Goal: Information Seeking & Learning: Learn about a topic

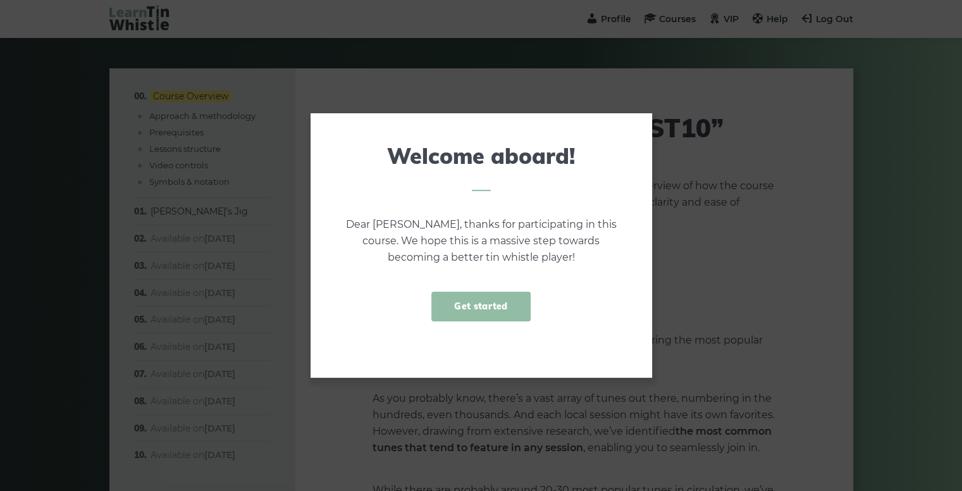
click at [481, 313] on link "Get started" at bounding box center [481, 307] width 99 height 30
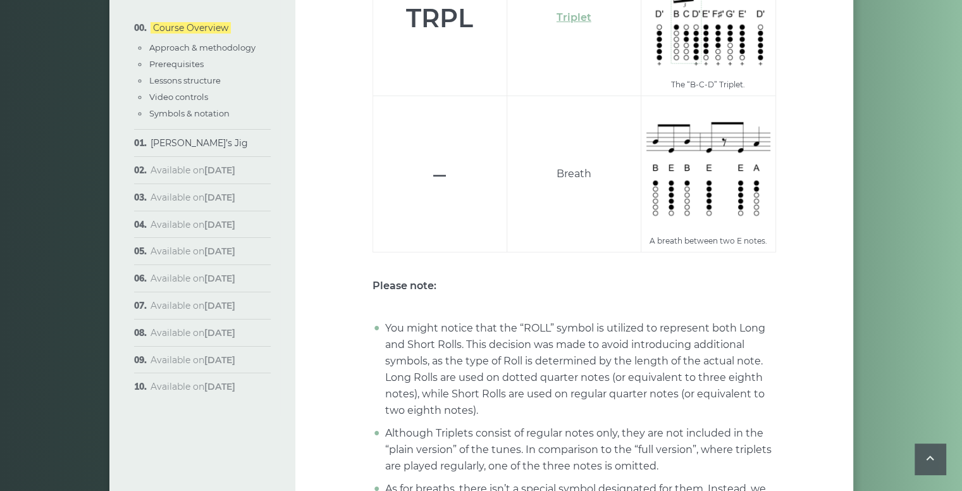
scroll to position [4844, 0]
click at [183, 112] on link "Symbols & notation" at bounding box center [189, 113] width 80 height 10
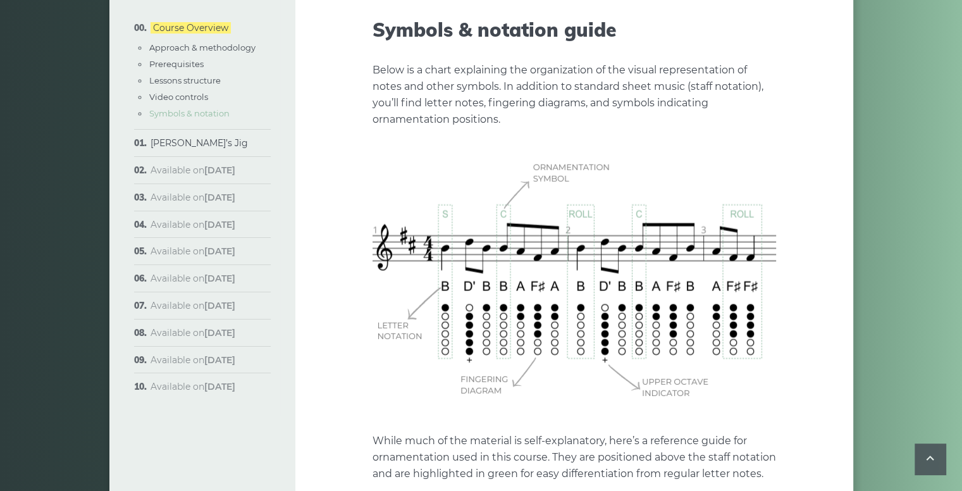
scroll to position [3600, 0]
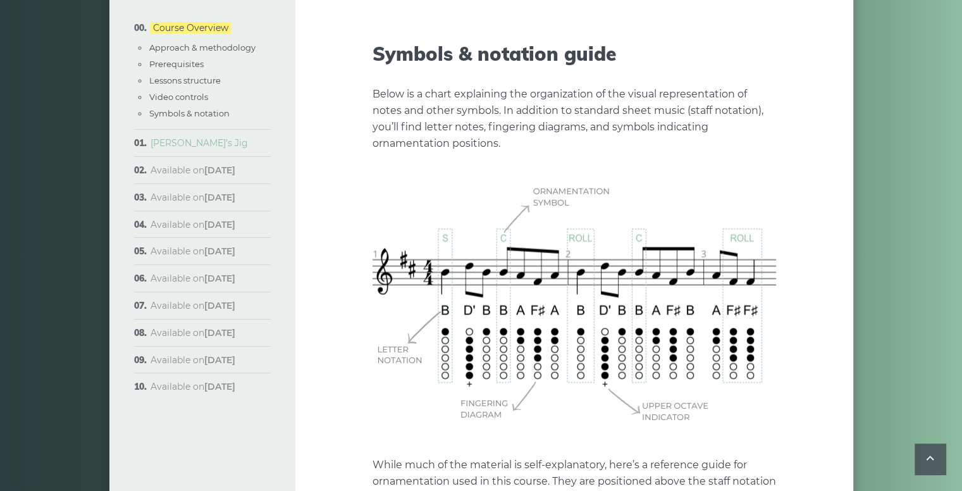
click at [173, 143] on link "[PERSON_NAME]’s Jig" at bounding box center [199, 142] width 97 height 11
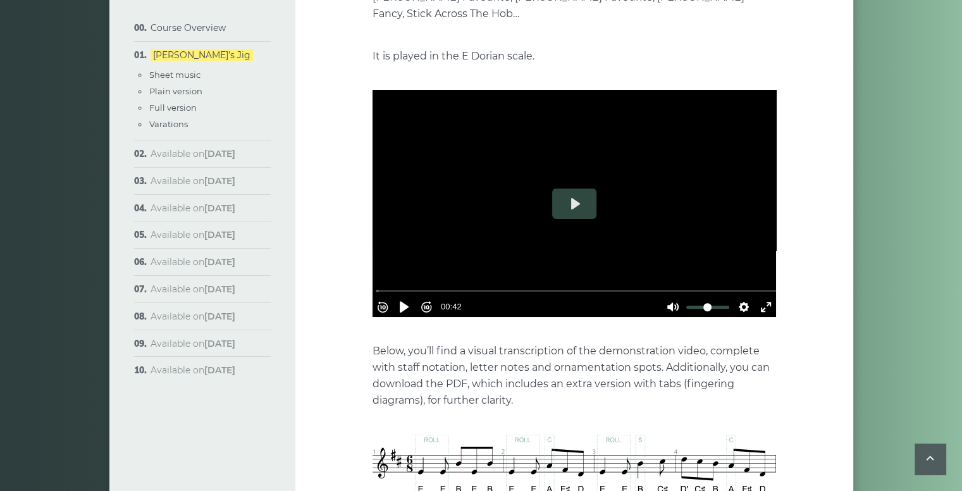
scroll to position [332, 0]
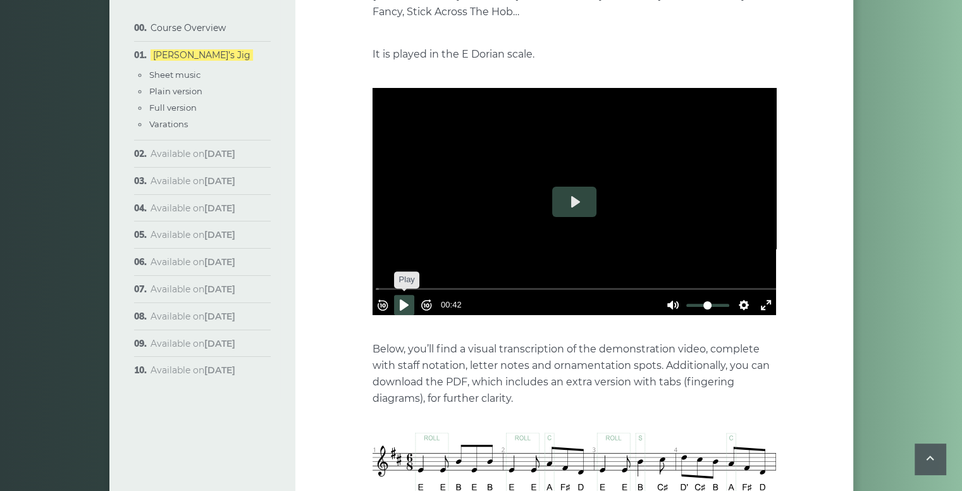
click at [406, 295] on button "Pause Play" at bounding box center [404, 305] width 20 height 20
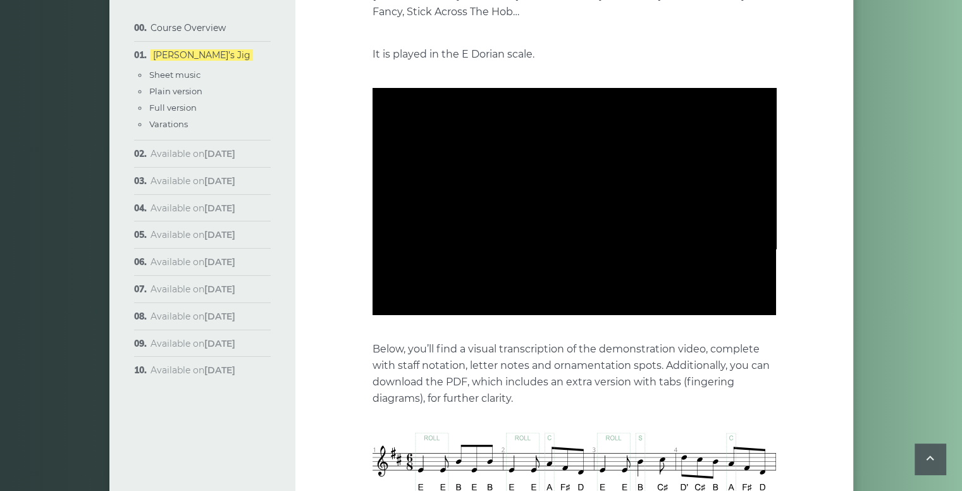
type input "****"
type input "***"
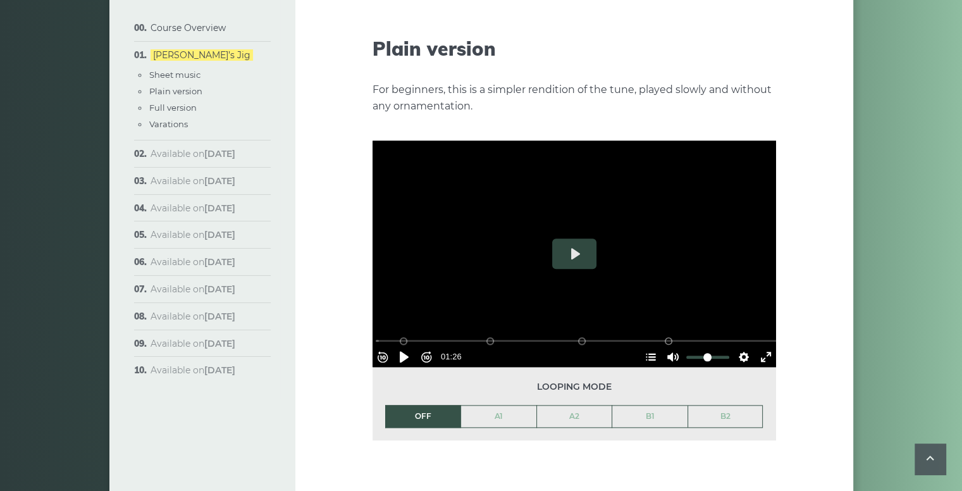
scroll to position [1407, 0]
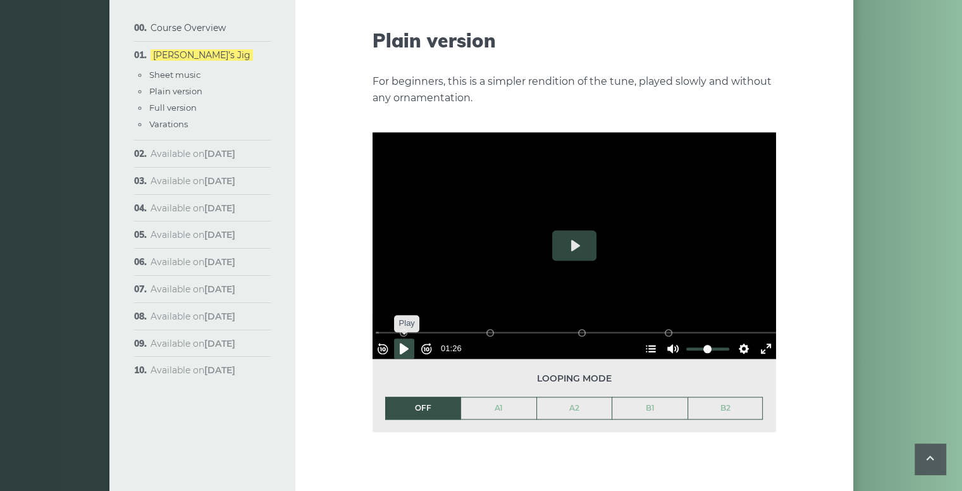
click at [407, 339] on button "Pause Play" at bounding box center [404, 349] width 20 height 20
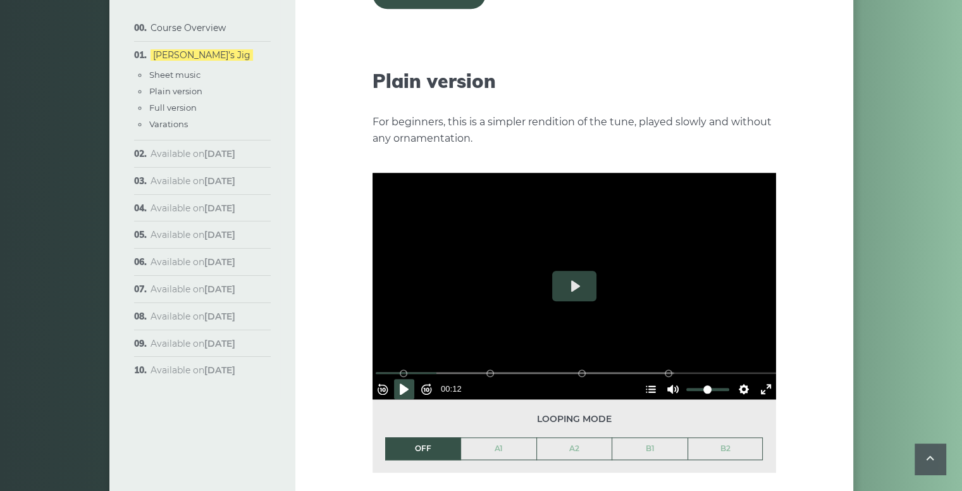
scroll to position [1364, 0]
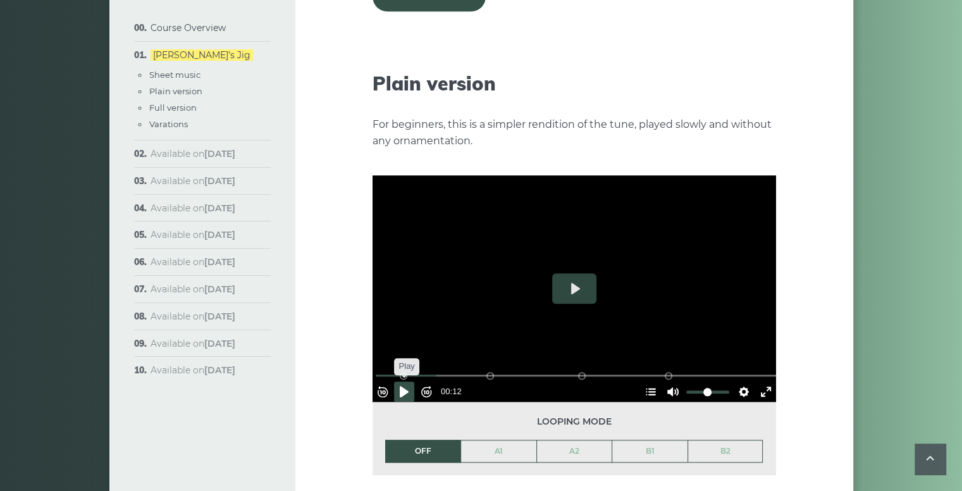
click at [406, 382] on button "Pause Play" at bounding box center [404, 392] width 20 height 20
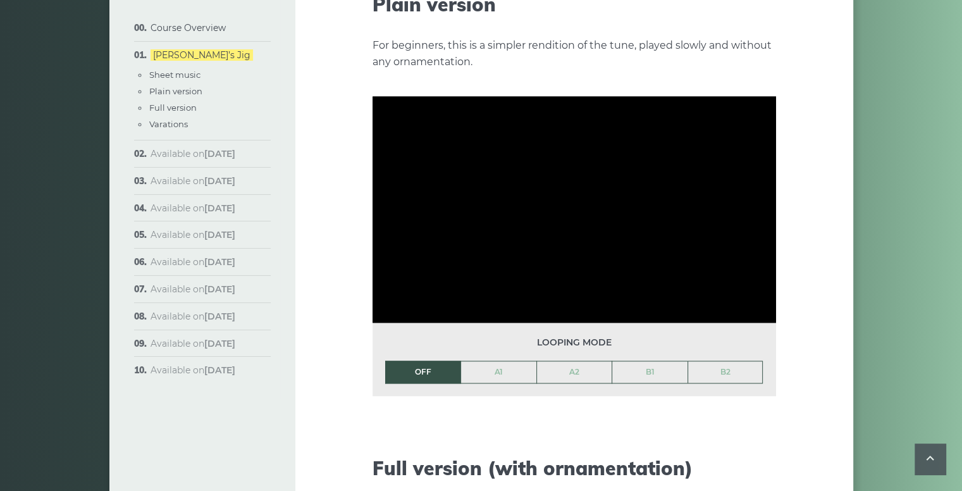
type input "***"
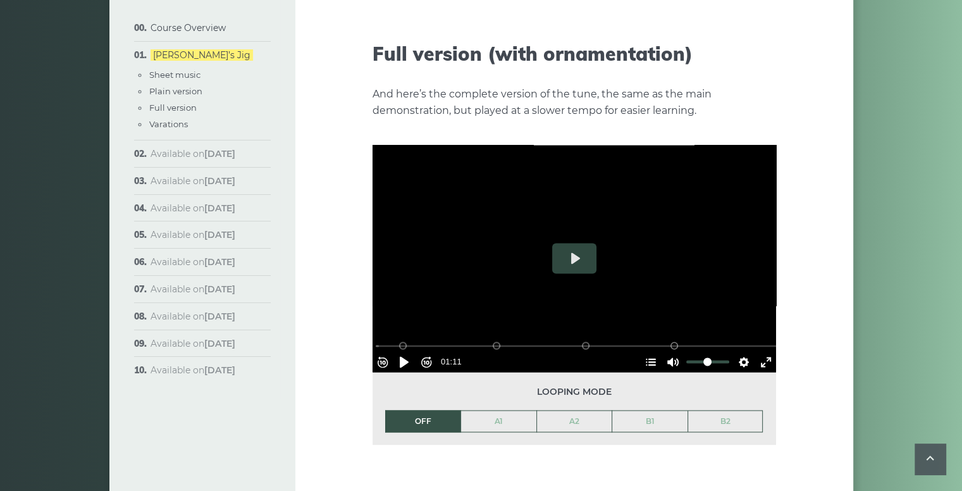
scroll to position [1858, 0]
click at [406, 352] on button "Pause Play" at bounding box center [404, 362] width 20 height 20
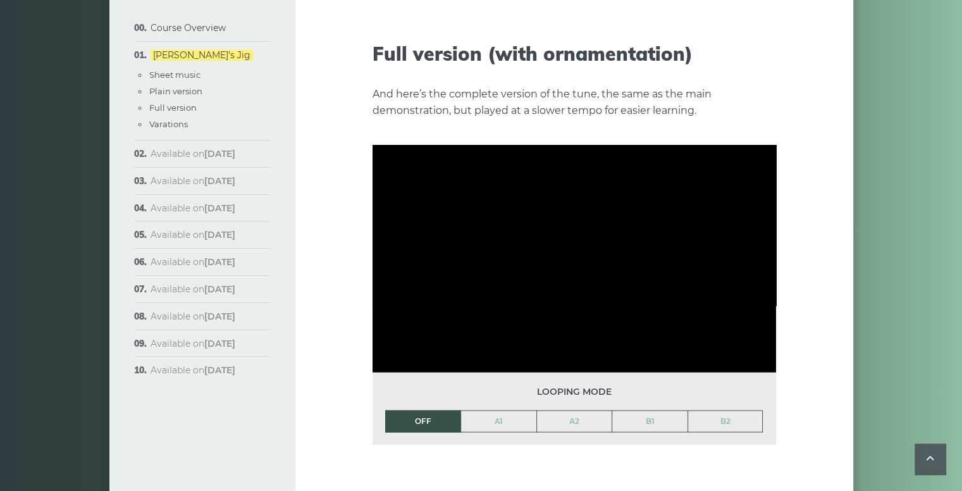
click at [423, 410] on li "OFF" at bounding box center [423, 421] width 76 height 23
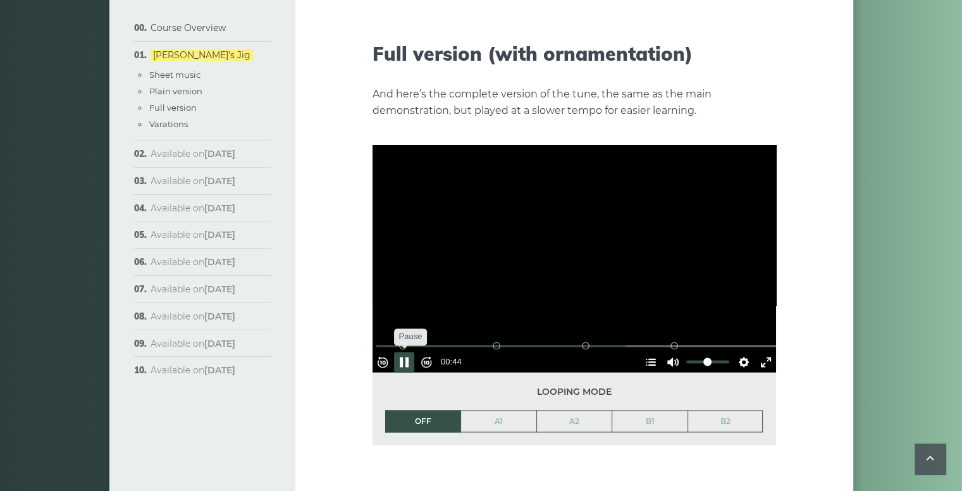
click at [409, 352] on button "Pause Play" at bounding box center [404, 362] width 20 height 20
type input "*****"
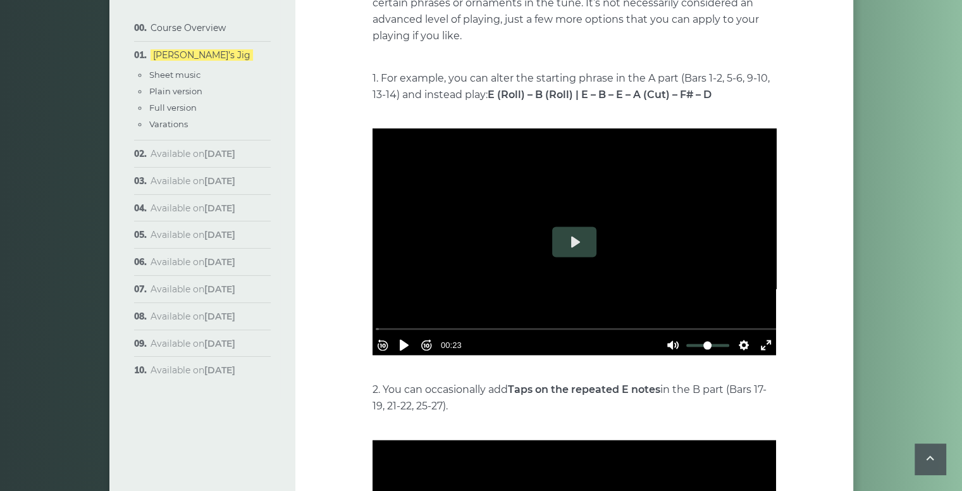
scroll to position [2430, 0]
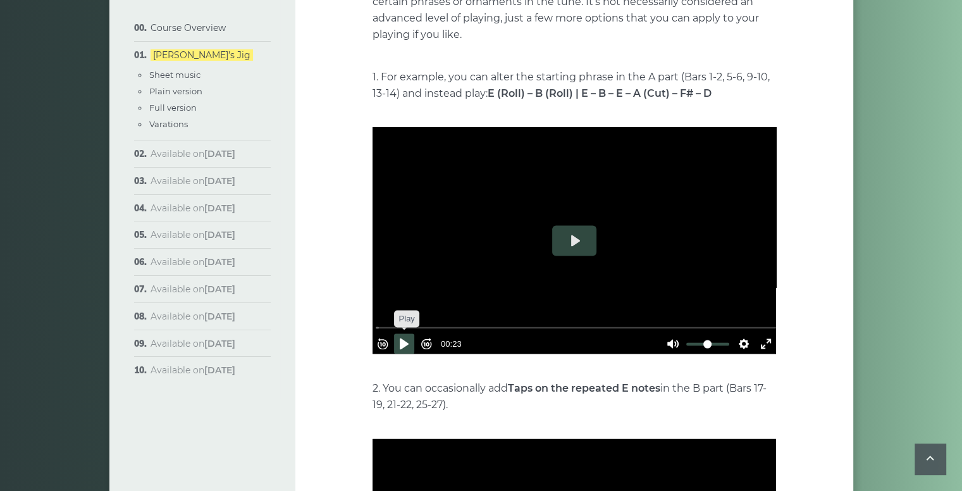
click at [411, 334] on button "Pause Play" at bounding box center [404, 344] width 20 height 20
type input "***"
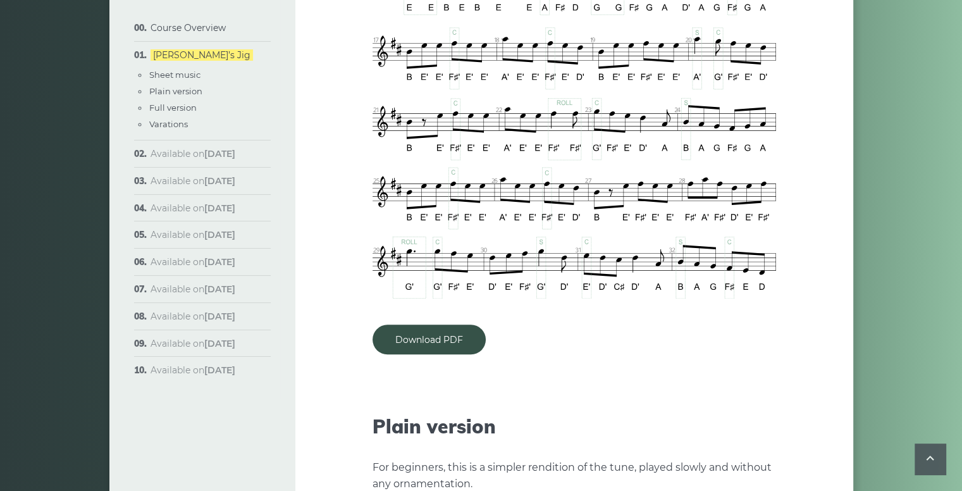
scroll to position [1021, 0]
click at [419, 325] on link "Download PDF" at bounding box center [429, 340] width 113 height 30
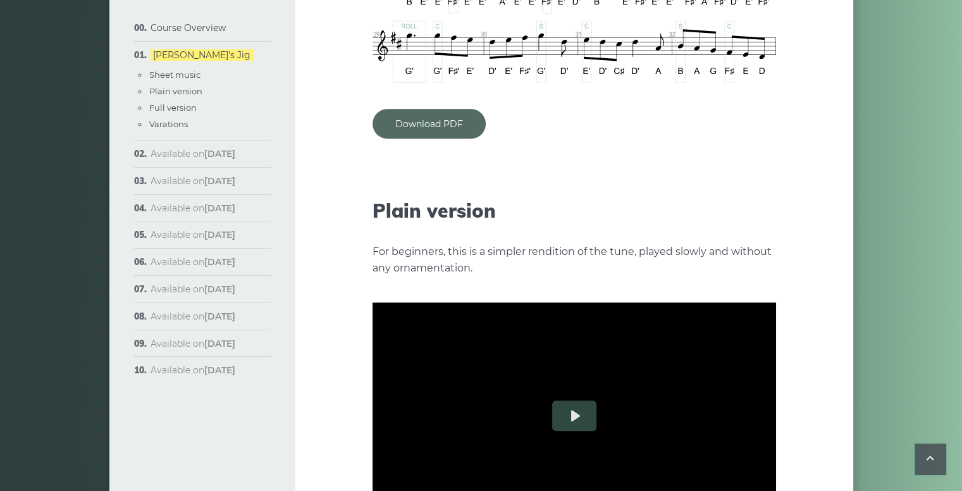
scroll to position [1392, 0]
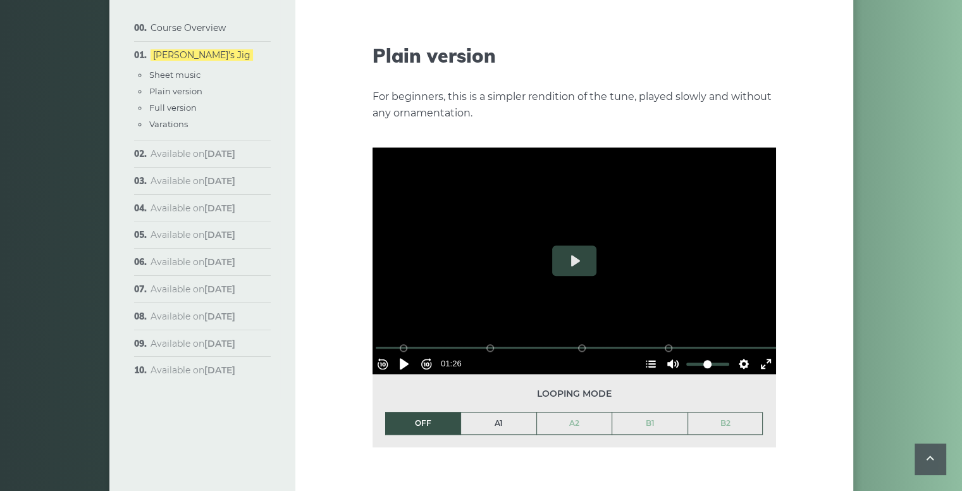
click at [499, 413] on link "A1" at bounding box center [498, 424] width 75 height 22
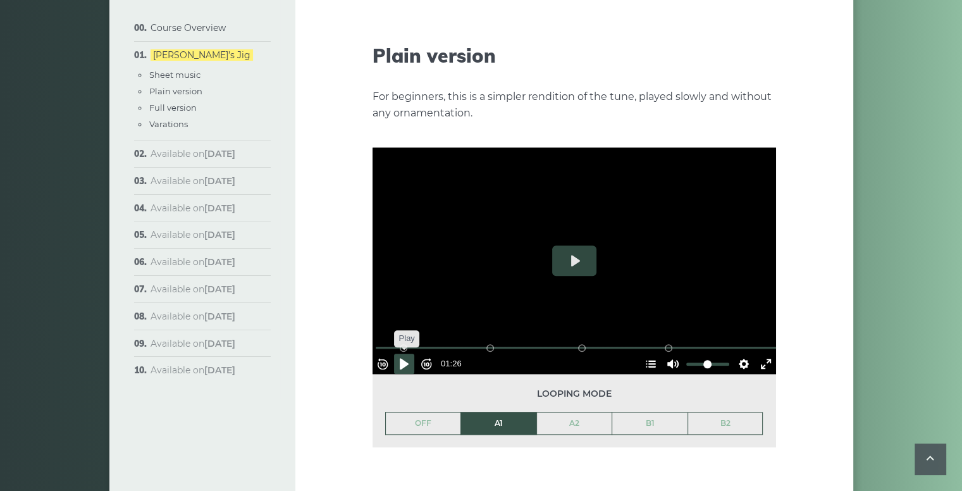
click at [409, 354] on button "Pause Play" at bounding box center [404, 364] width 20 height 20
click at [736, 354] on button "Settings" at bounding box center [744, 364] width 20 height 20
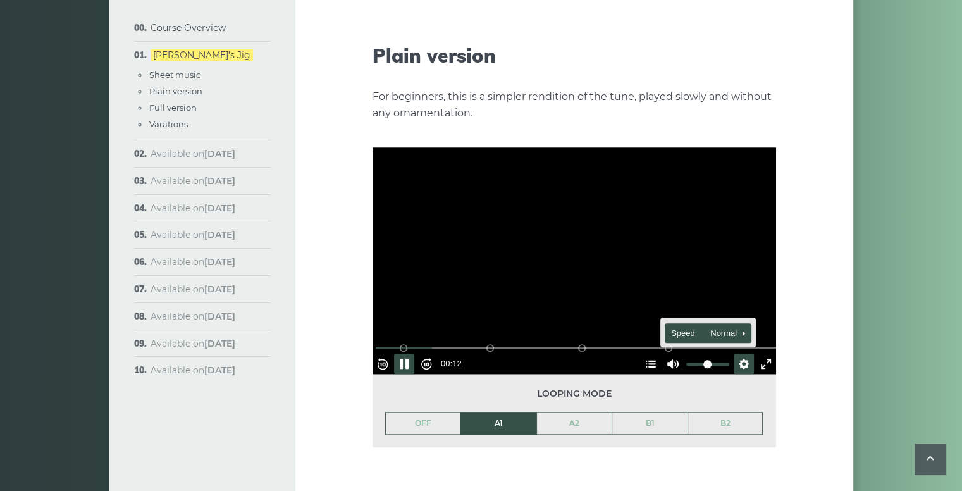
click at [724, 326] on span "Speed Normal" at bounding box center [702, 333] width 63 height 14
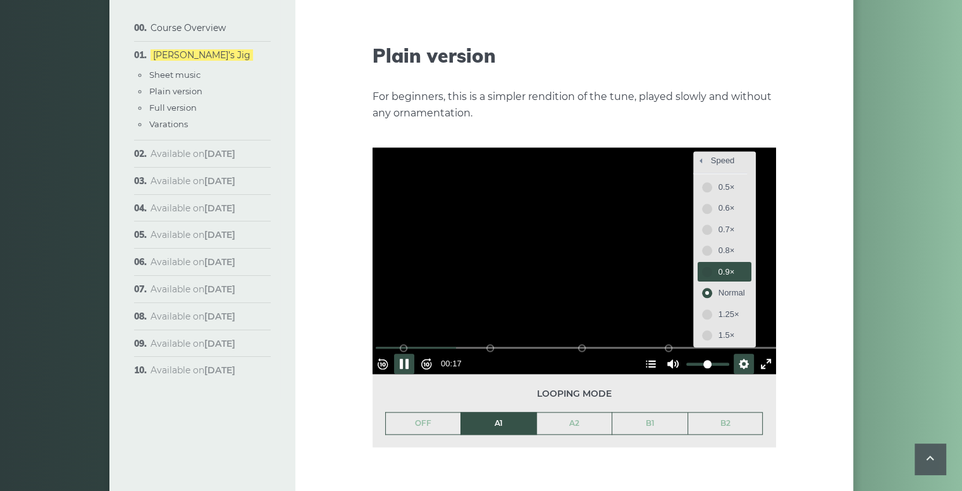
click at [719, 265] on span "0.9×" at bounding box center [732, 272] width 27 height 14
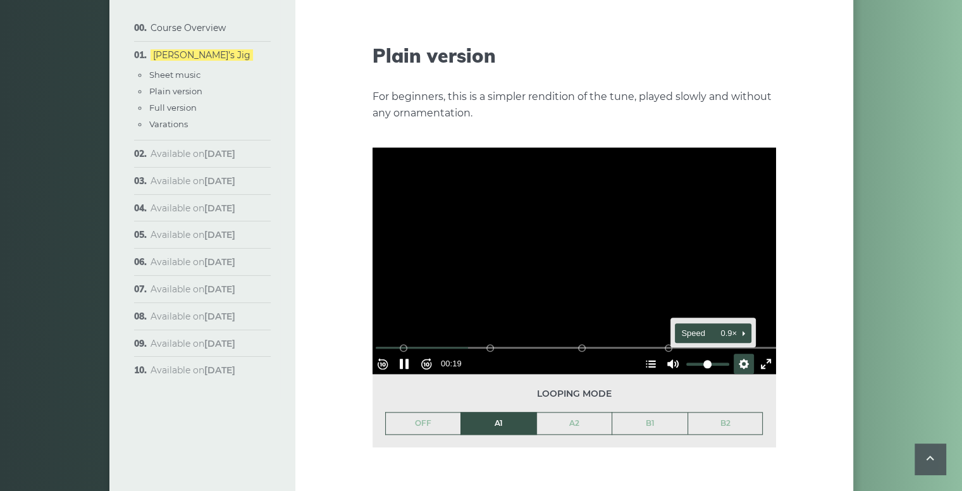
click at [724, 326] on span "Speed 0.9×" at bounding box center [707, 333] width 53 height 14
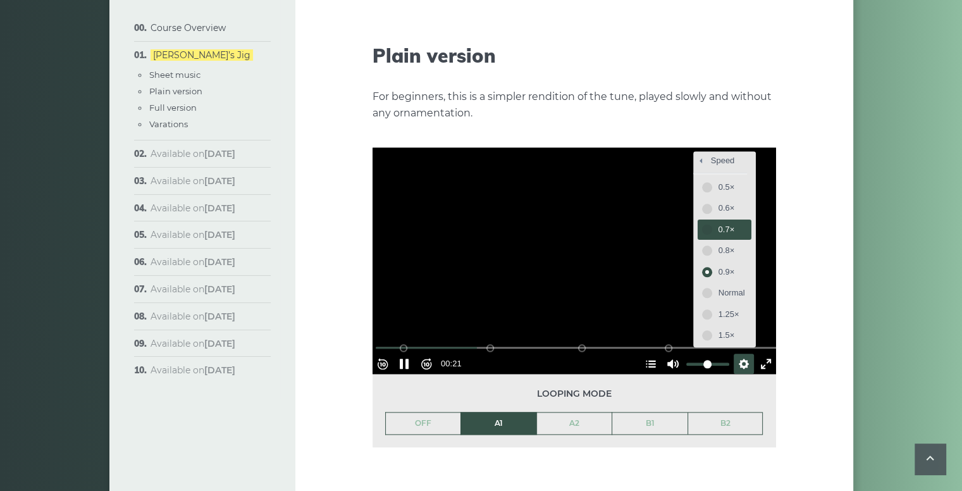
click at [699, 220] on button "0.7×" at bounding box center [725, 230] width 54 height 20
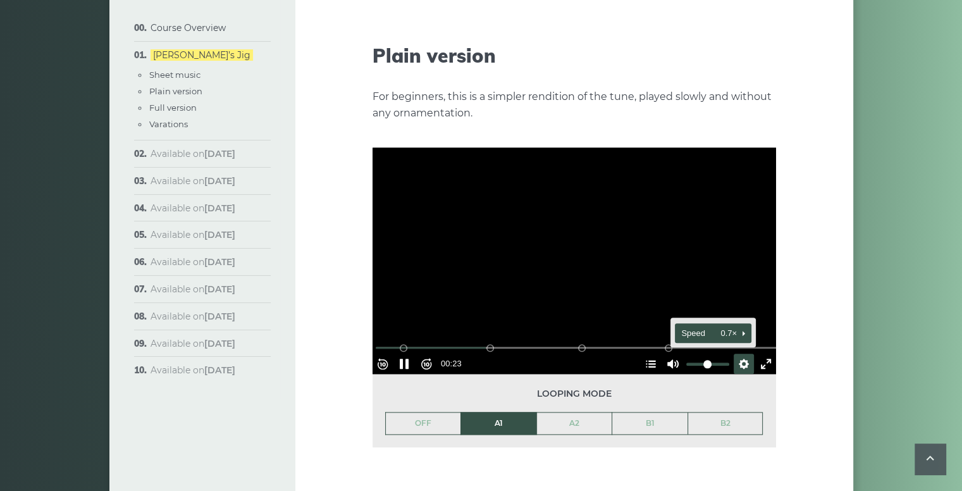
click at [716, 326] on span "Speed 0.7×" at bounding box center [707, 333] width 53 height 14
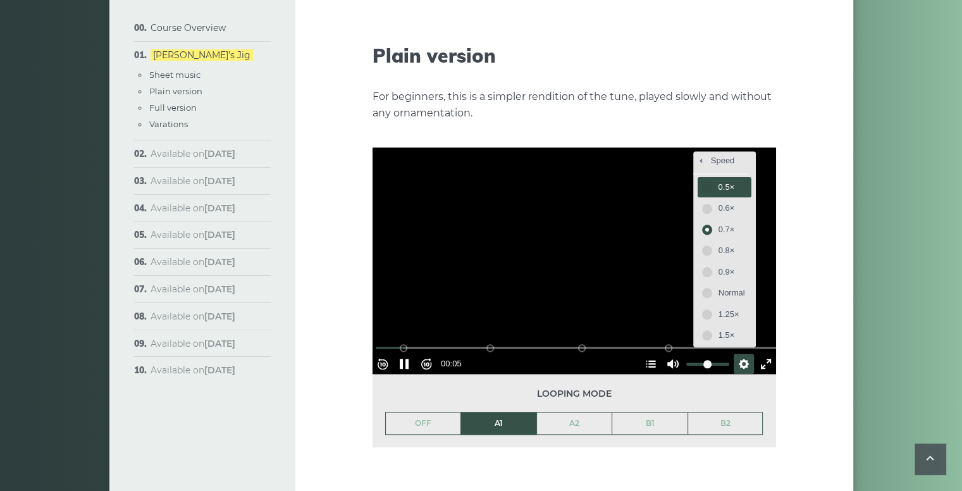
click at [719, 180] on span "0.5×" at bounding box center [732, 187] width 27 height 14
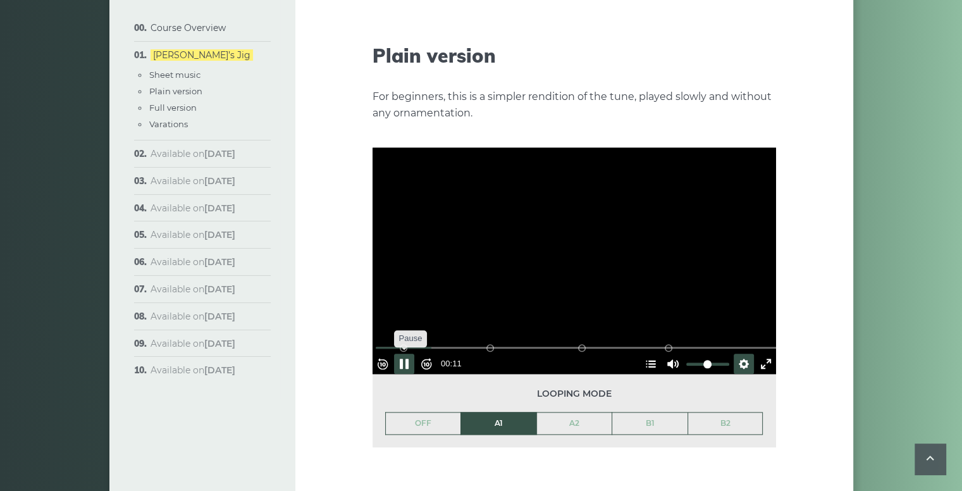
click at [409, 354] on button "Pause Play" at bounding box center [404, 364] width 20 height 20
type input "*****"
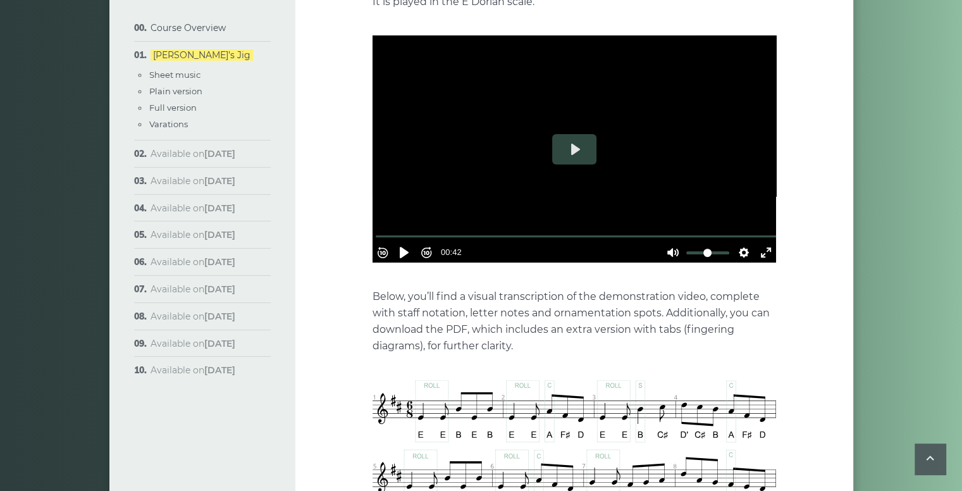
scroll to position [385, 0]
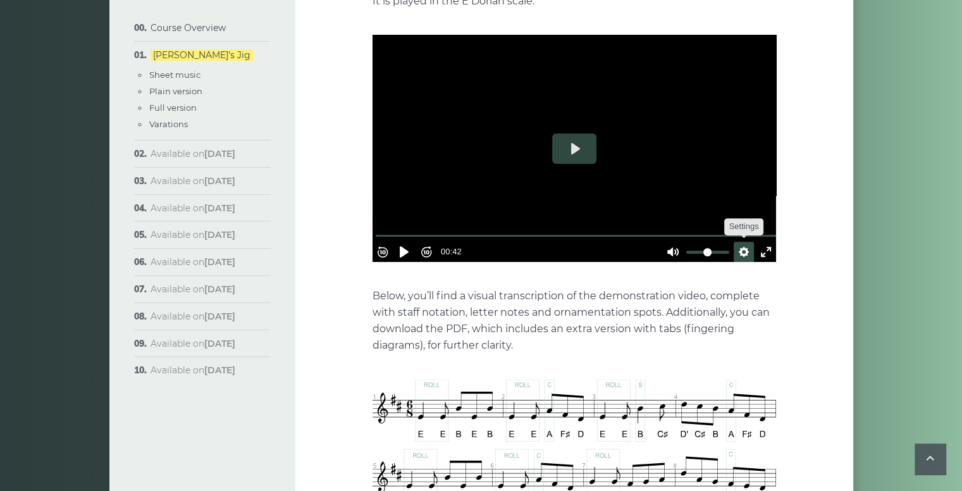
click at [738, 242] on button "Settings" at bounding box center [744, 252] width 20 height 20
click at [721, 214] on span "Speed Normal" at bounding box center [702, 221] width 63 height 14
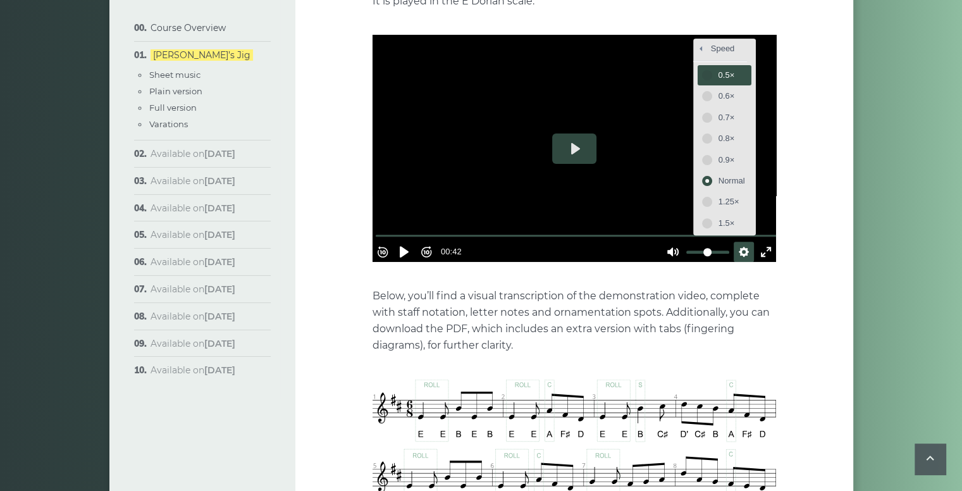
click at [719, 68] on span "0.5×" at bounding box center [732, 75] width 27 height 14
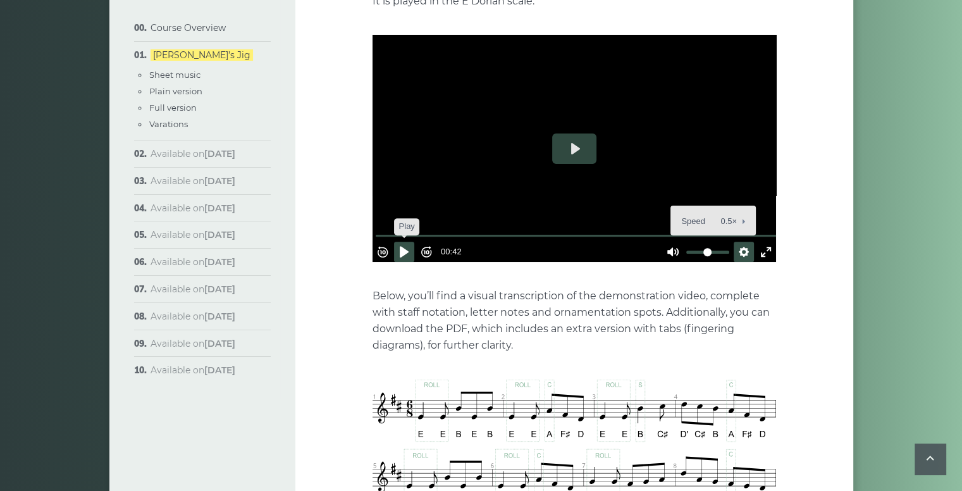
click at [408, 242] on button "Pause Play" at bounding box center [404, 252] width 20 height 20
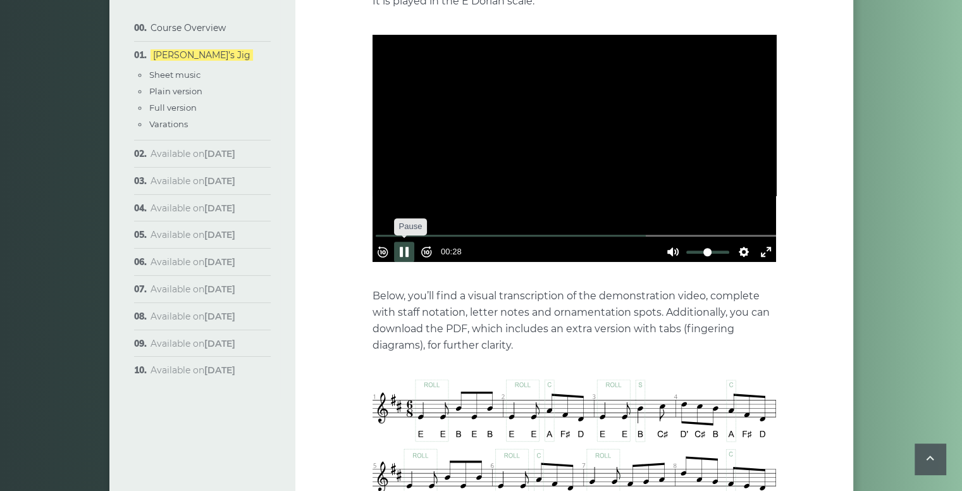
click at [412, 242] on button "Pause Play" at bounding box center [404, 252] width 20 height 20
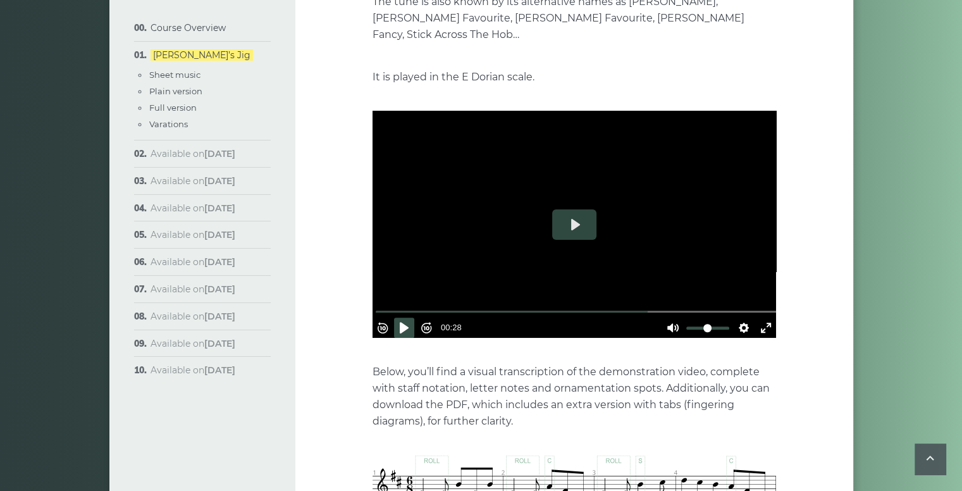
scroll to position [311, 0]
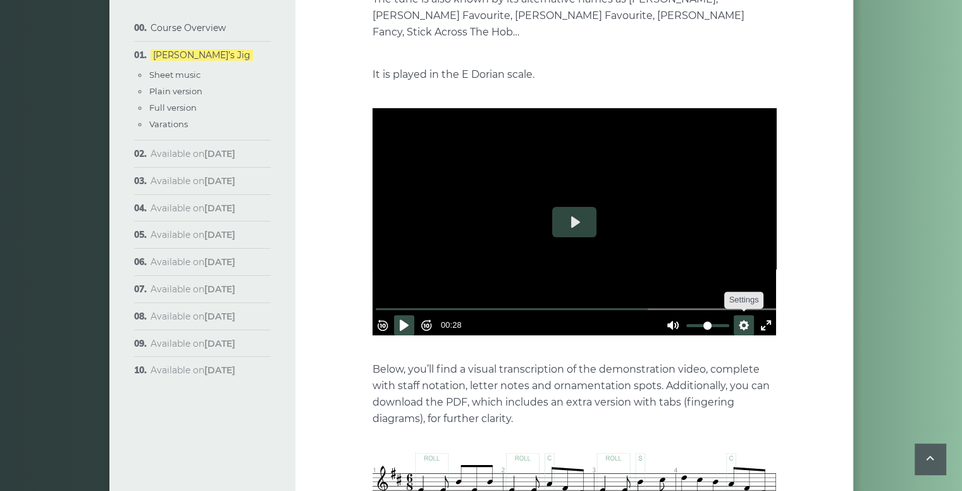
click at [738, 315] on button "Settings" at bounding box center [744, 325] width 20 height 20
click at [721, 288] on span "Speed 0.5×" at bounding box center [707, 295] width 53 height 14
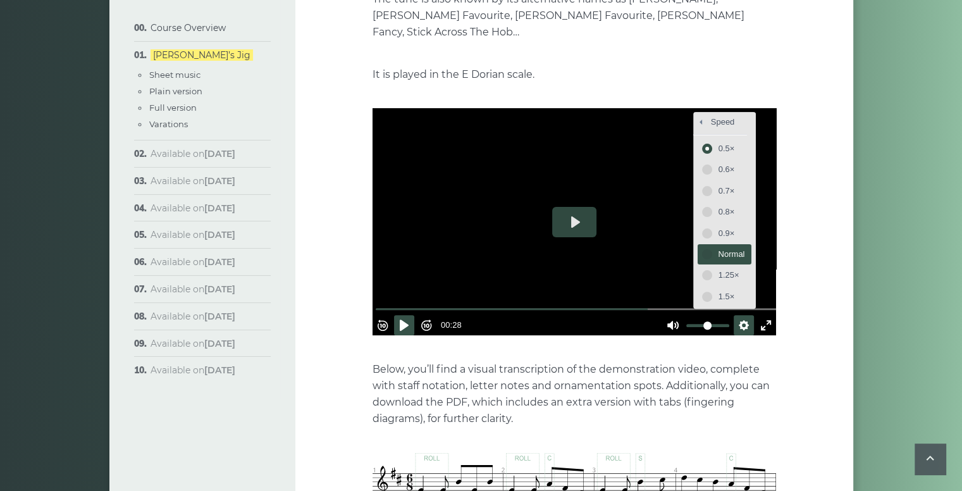
click at [719, 247] on span "Normal" at bounding box center [732, 254] width 27 height 14
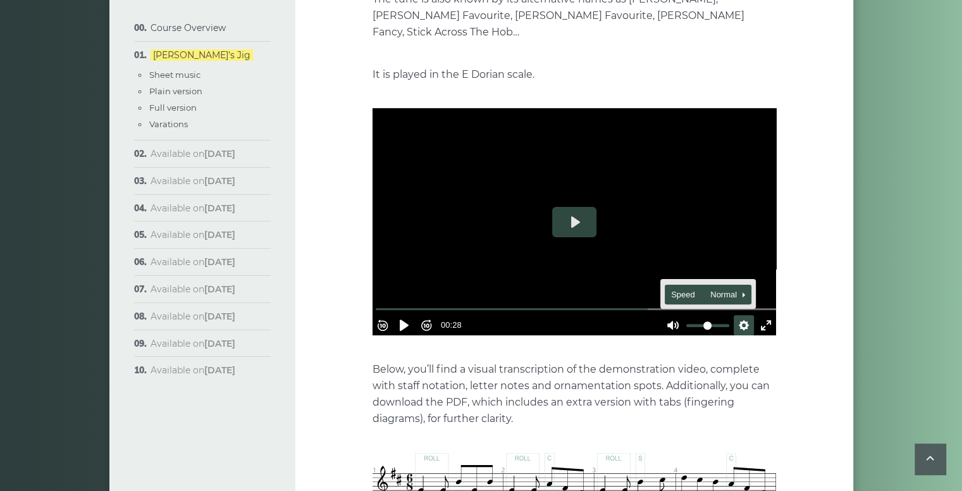
click at [728, 285] on button "Speed Normal" at bounding box center [708, 295] width 87 height 20
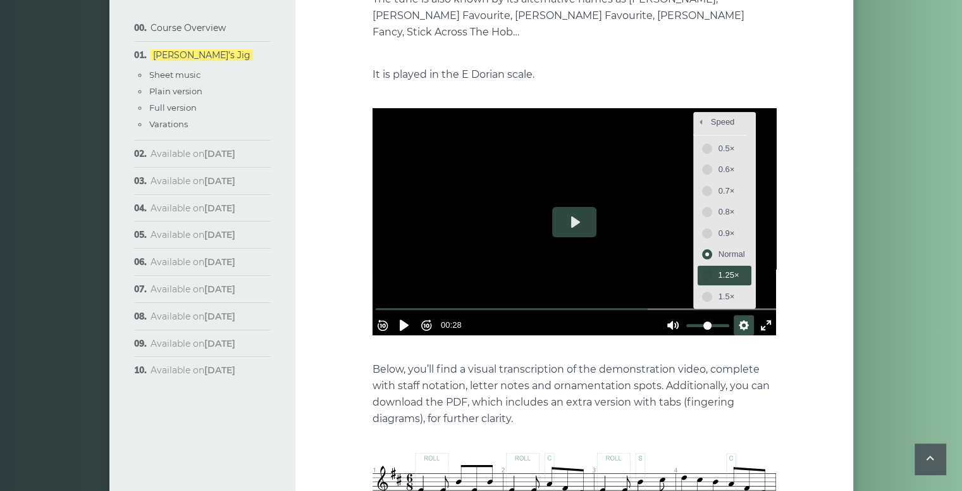
click at [719, 268] on span "1.25×" at bounding box center [732, 275] width 27 height 14
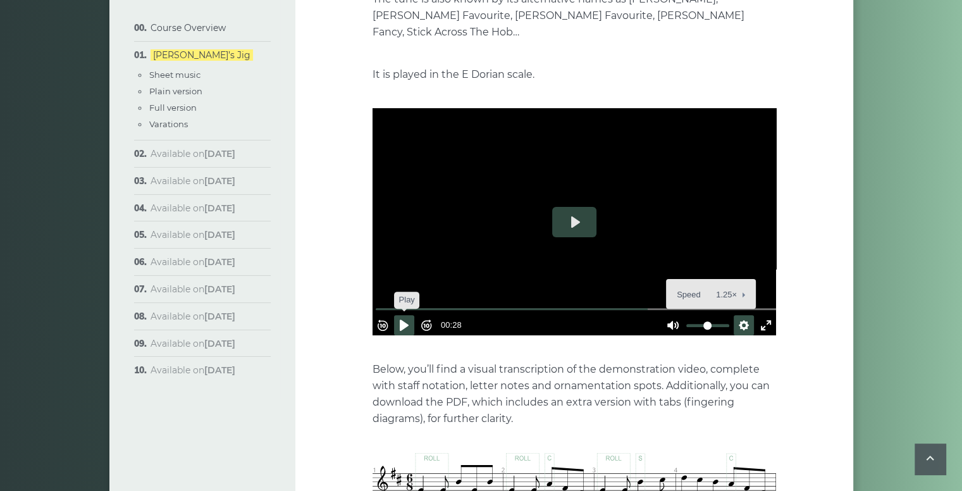
click at [408, 315] on button "Pause Play" at bounding box center [404, 325] width 20 height 20
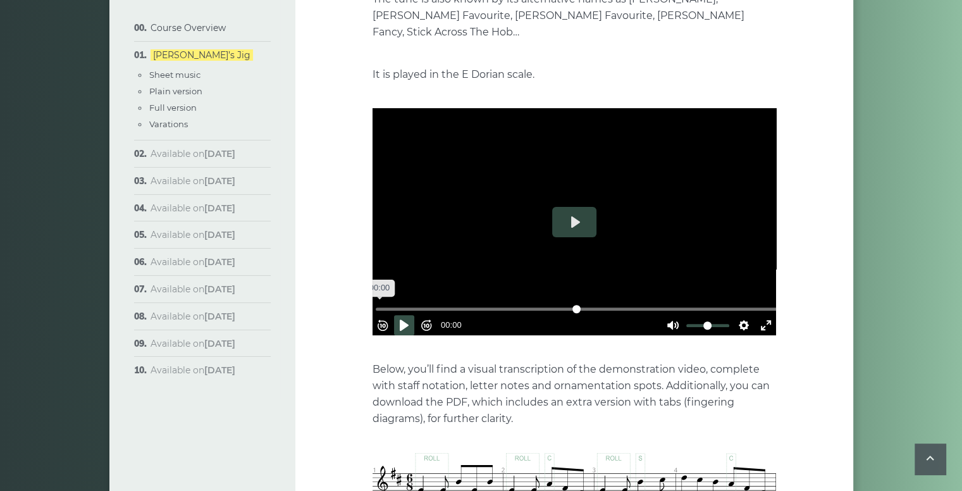
click at [383, 303] on input "Seek" at bounding box center [577, 309] width 402 height 12
click at [736, 315] on button "Settings" at bounding box center [744, 325] width 20 height 20
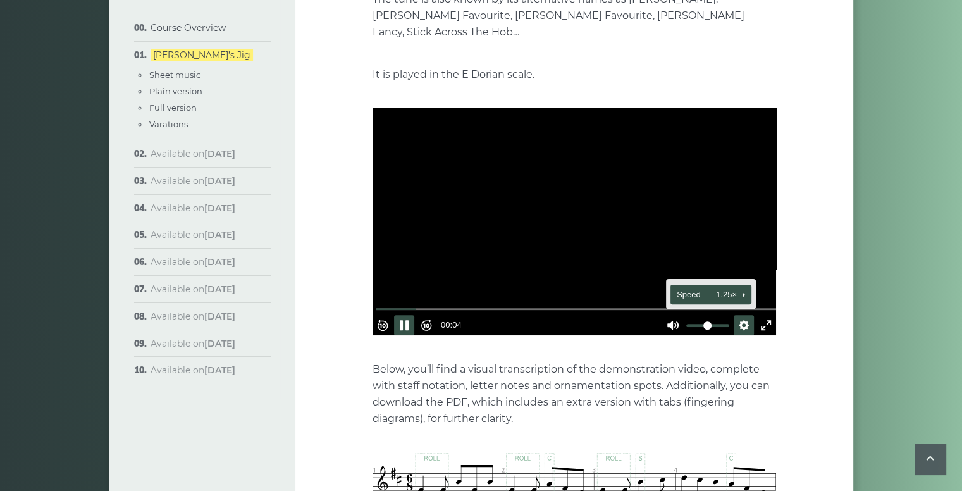
click at [723, 288] on span "Speed 1.25×" at bounding box center [705, 295] width 57 height 14
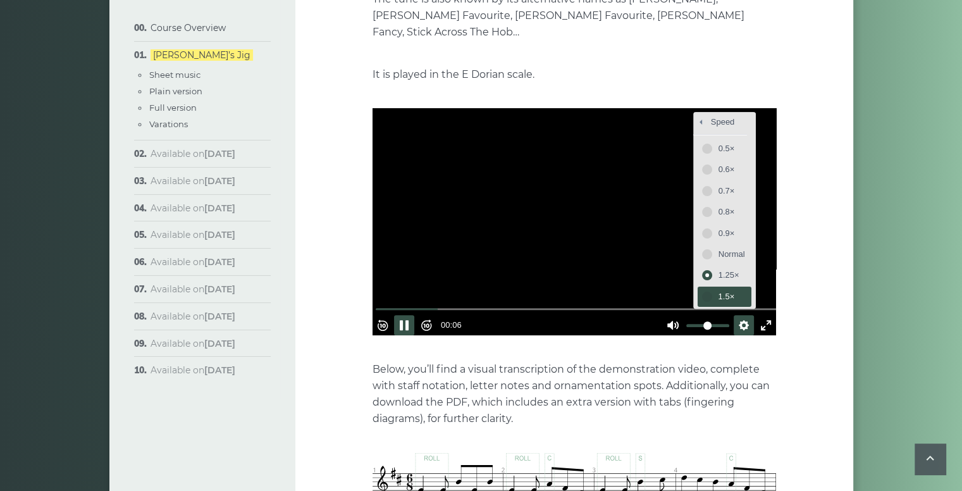
click at [719, 290] on span "1.5×" at bounding box center [732, 297] width 27 height 14
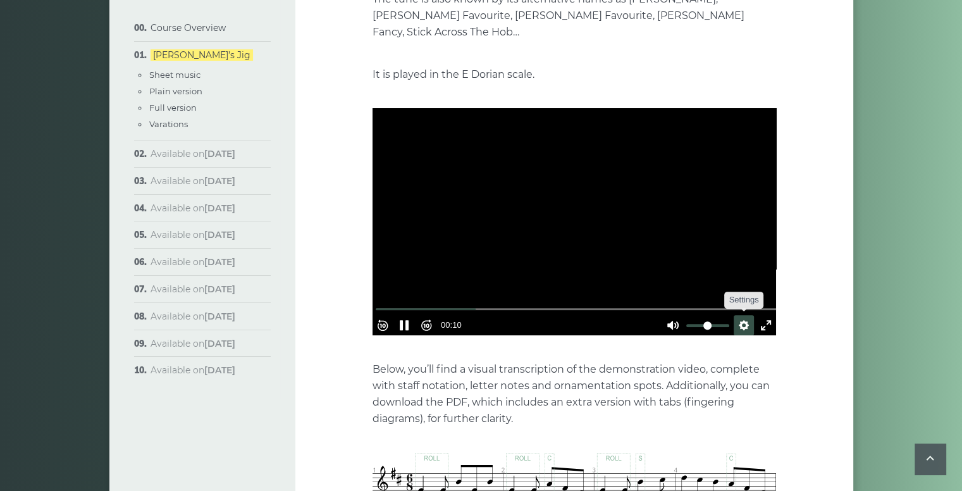
click at [738, 315] on button "Settings" at bounding box center [744, 325] width 20 height 20
click at [716, 288] on span "Speed 1.5×" at bounding box center [706, 295] width 56 height 14
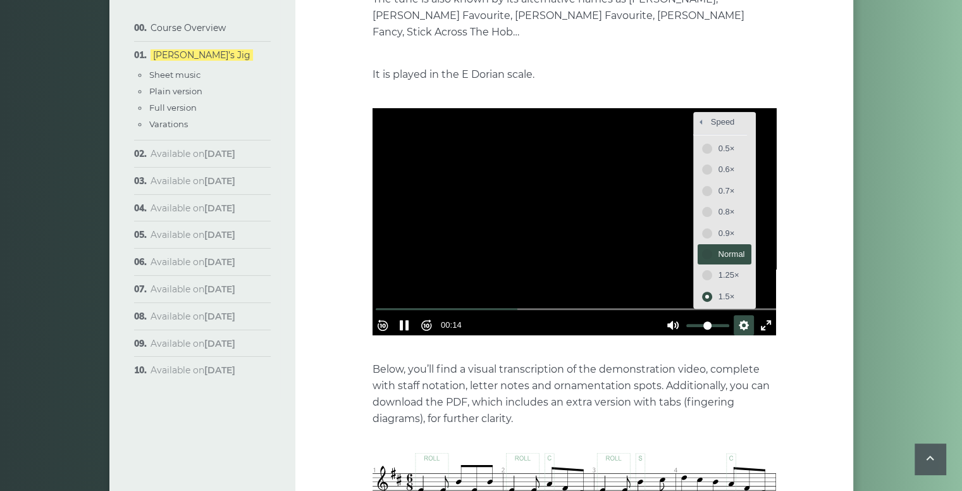
click at [719, 247] on span "Normal" at bounding box center [732, 254] width 27 height 14
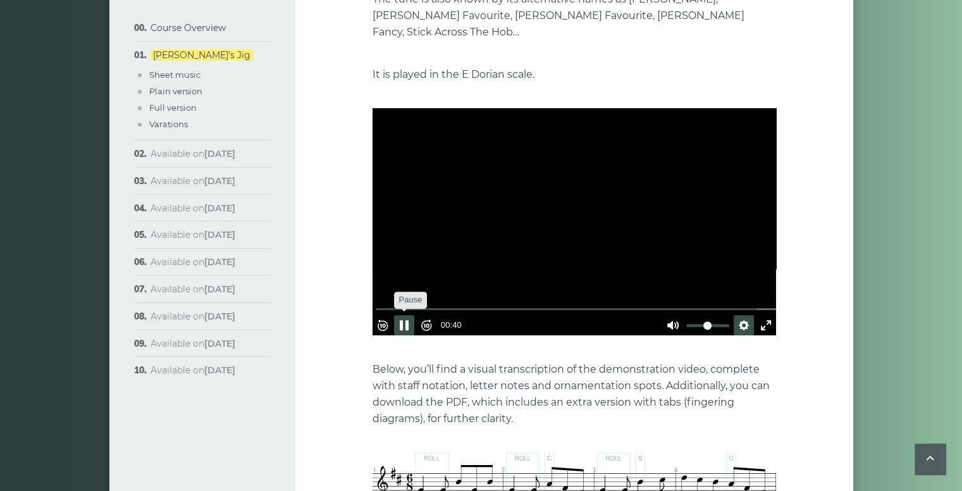
click at [410, 315] on button "Pause Play" at bounding box center [404, 325] width 20 height 20
type input "*****"
